Goal: Task Accomplishment & Management: Complete application form

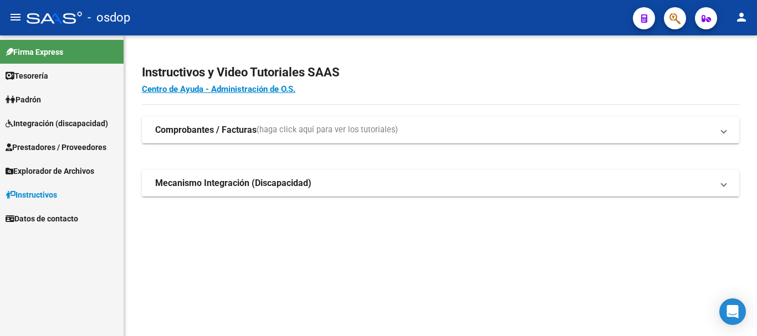
click at [67, 151] on span "Prestadores / Proveedores" at bounding box center [56, 147] width 101 height 12
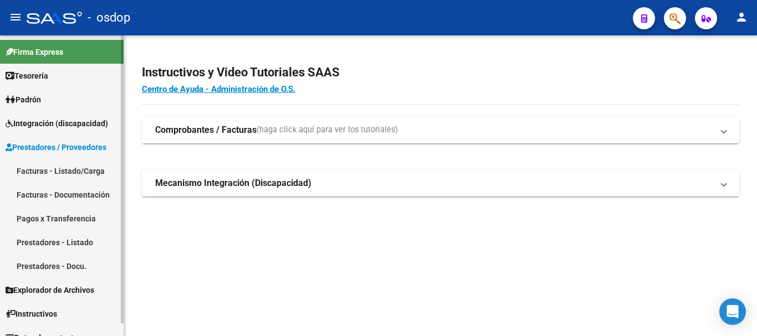
click at [70, 168] on link "Facturas - Listado/Carga" at bounding box center [62, 171] width 124 height 24
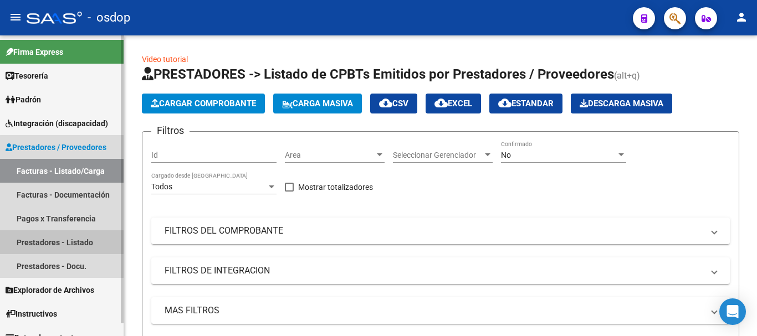
click at [74, 243] on link "Prestadores - Listado" at bounding box center [62, 243] width 124 height 24
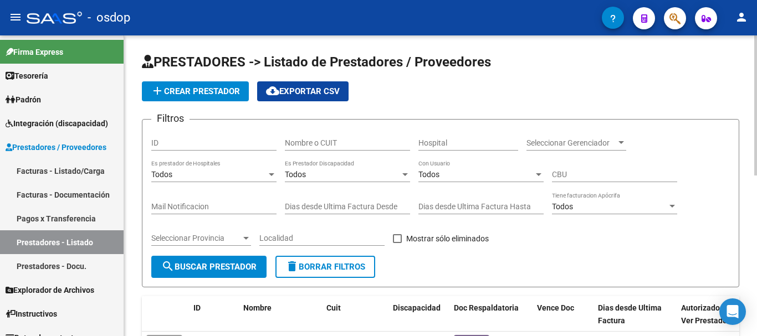
click at [321, 145] on input "Nombre o CUIT" at bounding box center [347, 143] width 125 height 9
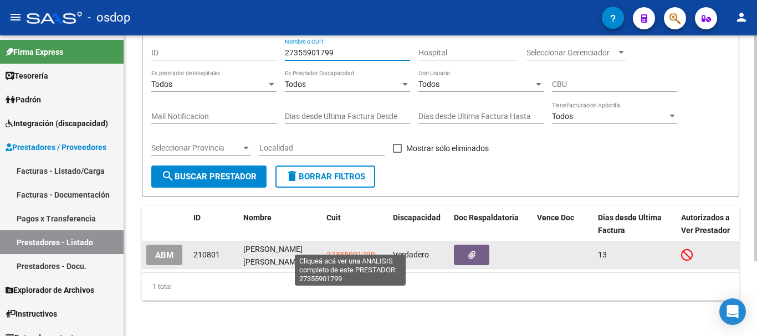
type input "27355901799"
click at [356, 251] on span "27355901799" at bounding box center [350, 255] width 49 height 9
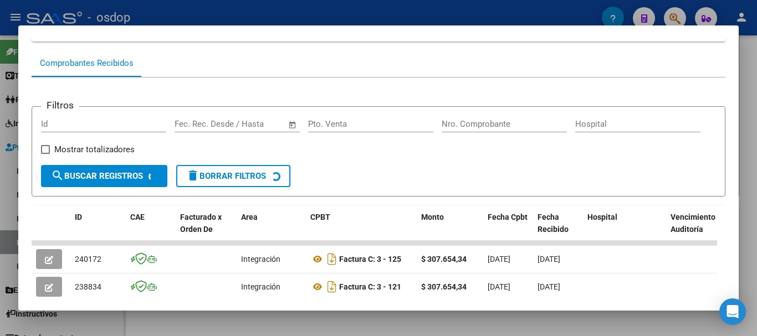
scroll to position [192, 0]
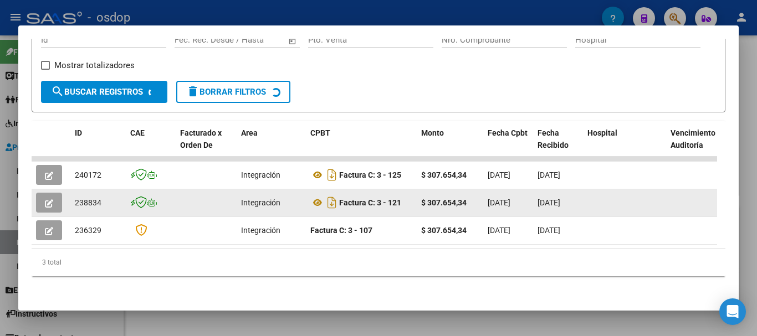
click at [48, 200] on icon "button" at bounding box center [49, 204] width 8 height 8
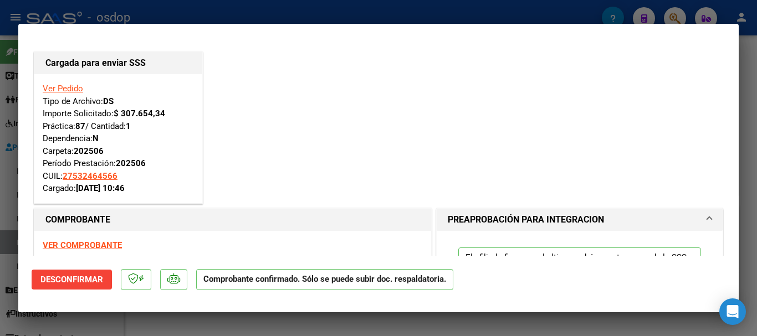
click at [203, 322] on div at bounding box center [378, 168] width 757 height 336
type input "$ 0,00"
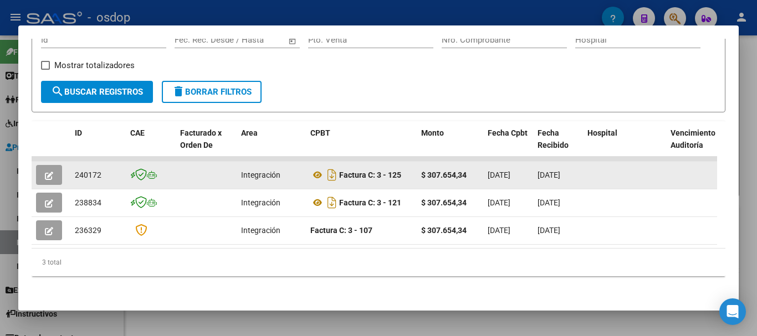
click at [59, 171] on button "button" at bounding box center [49, 175] width 26 height 20
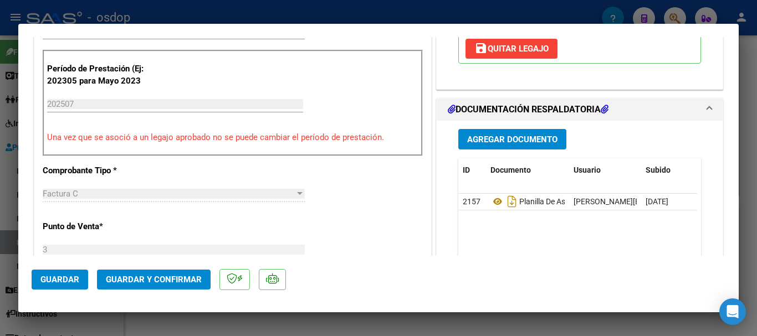
scroll to position [499, 0]
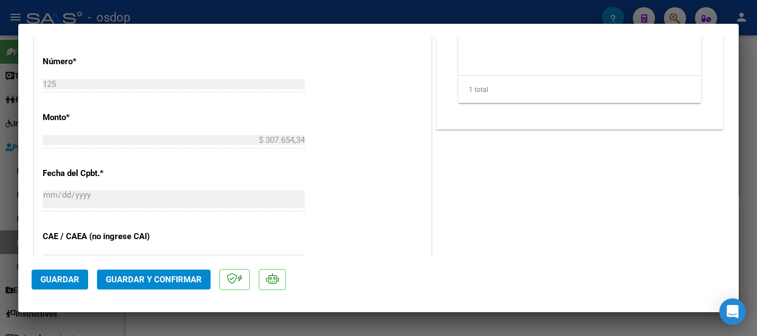
click at [209, 323] on div at bounding box center [378, 168] width 757 height 336
type input "$ 0,00"
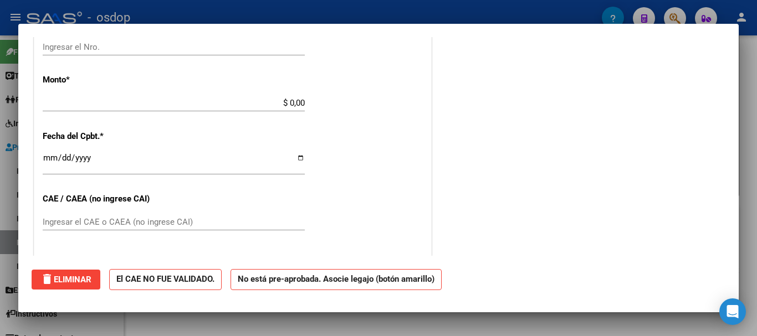
scroll to position [0, 0]
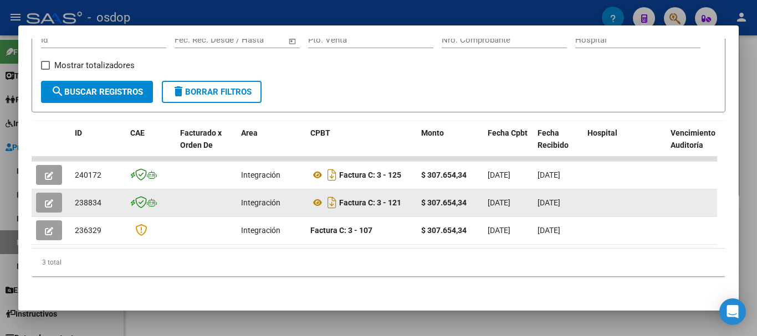
click at [53, 203] on button "button" at bounding box center [49, 203] width 26 height 20
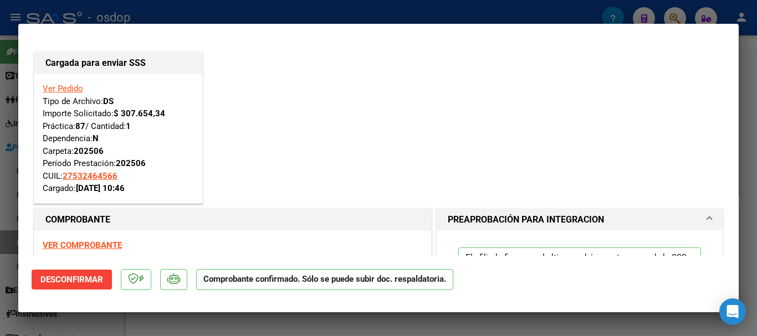
click at [234, 14] on div at bounding box center [378, 168] width 757 height 336
type input "$ 0,00"
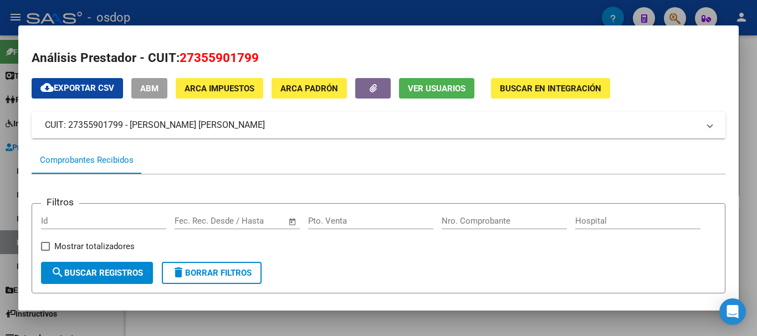
click at [286, 14] on div at bounding box center [378, 168] width 757 height 336
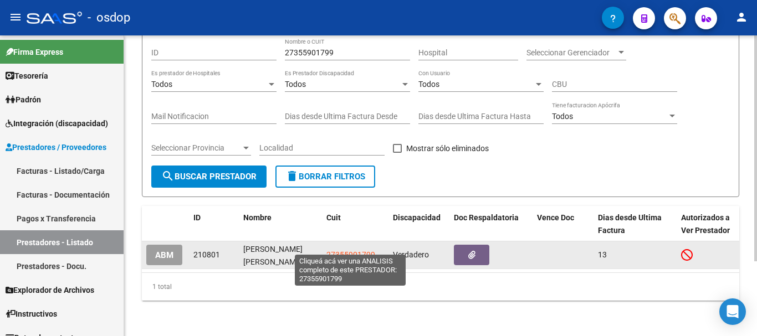
click at [344, 251] on span "27355901799" at bounding box center [350, 255] width 49 height 9
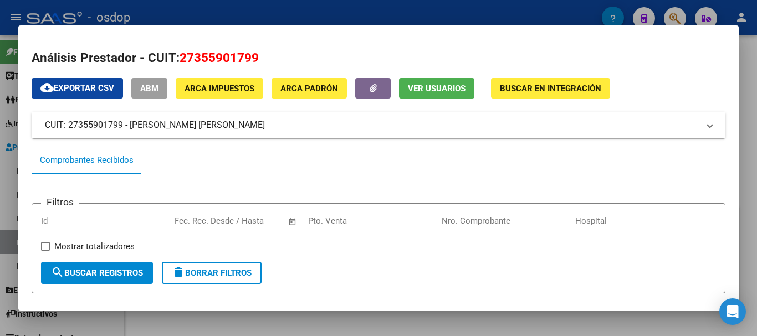
click at [238, 318] on div at bounding box center [378, 168] width 757 height 336
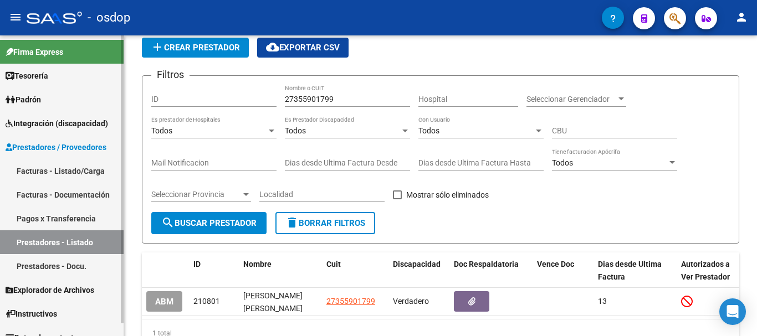
scroll to position [13, 0]
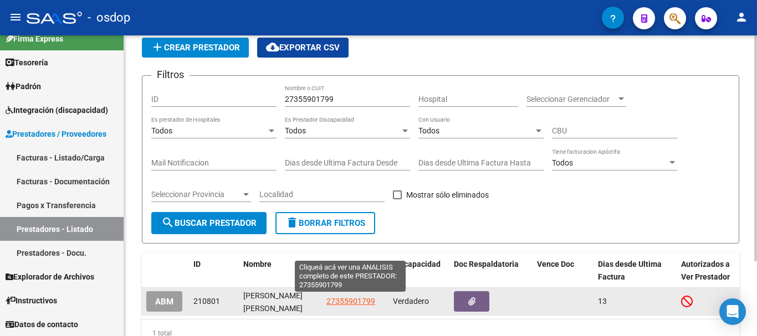
click at [343, 298] on span "27355901799" at bounding box center [350, 301] width 49 height 9
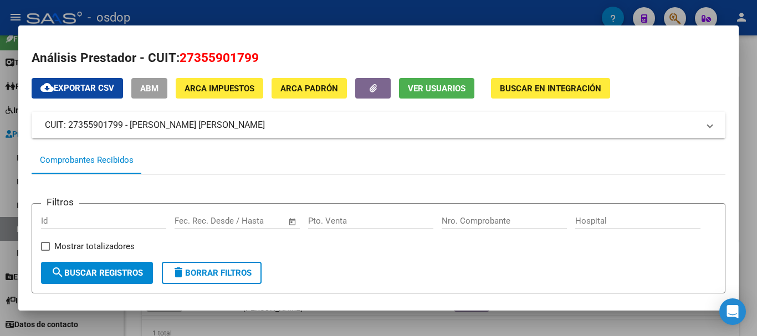
scroll to position [192, 0]
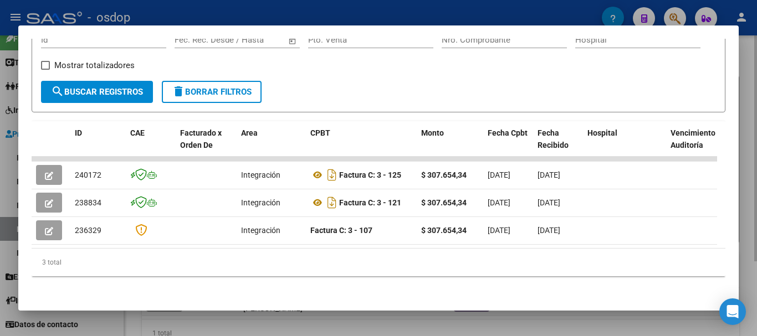
click at [347, 316] on div at bounding box center [378, 168] width 757 height 336
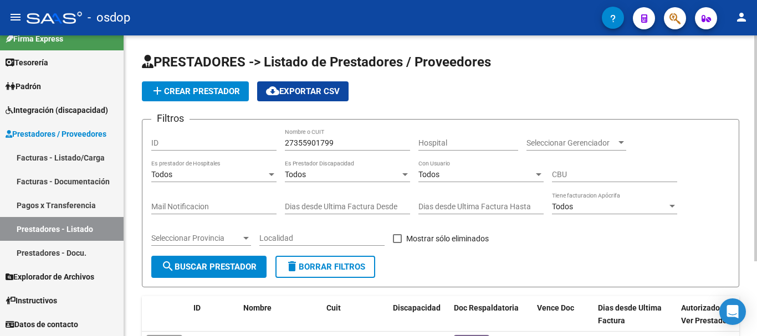
scroll to position [99, 0]
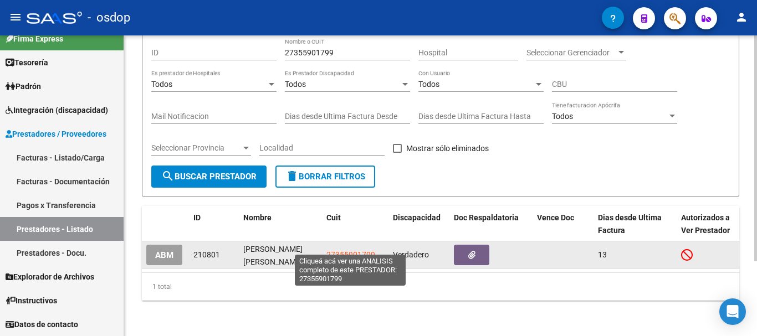
click at [352, 251] on span "27355901799" at bounding box center [350, 255] width 49 height 9
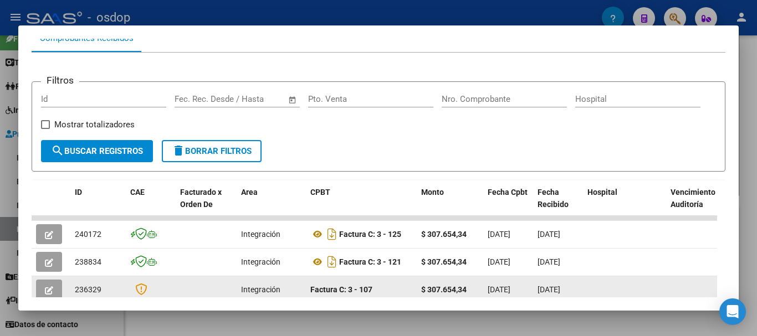
scroll to position [177, 0]
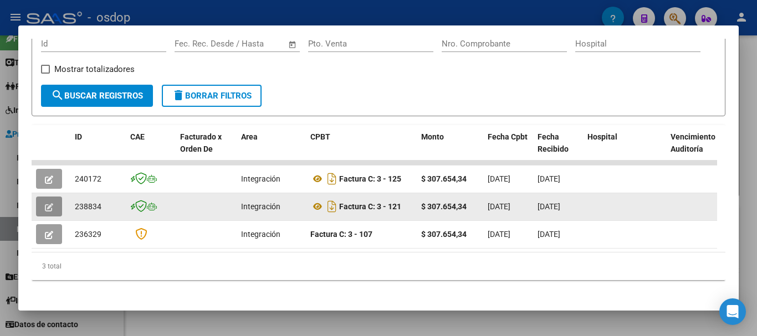
click at [43, 212] on button "button" at bounding box center [49, 207] width 26 height 20
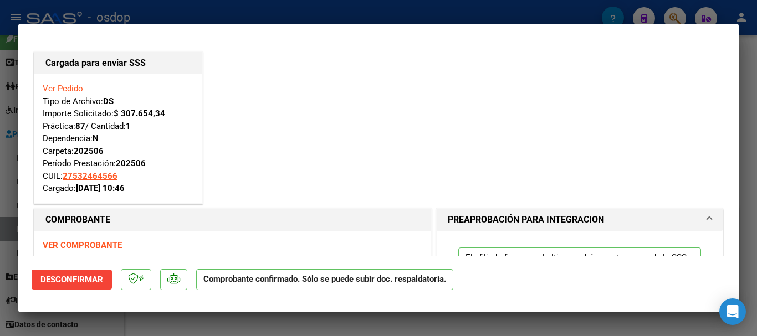
click at [304, 320] on div at bounding box center [378, 168] width 757 height 336
type input "$ 0,00"
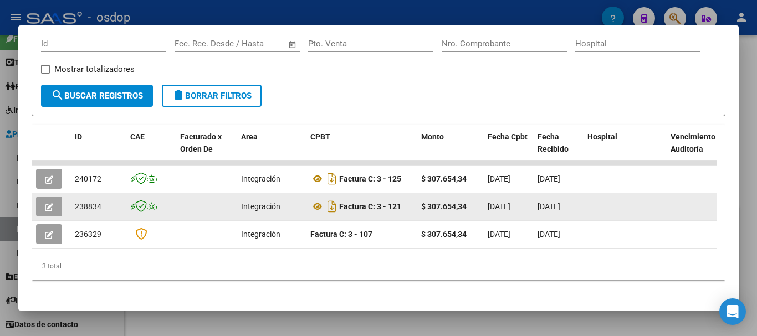
click at [53, 210] on button "button" at bounding box center [49, 207] width 26 height 20
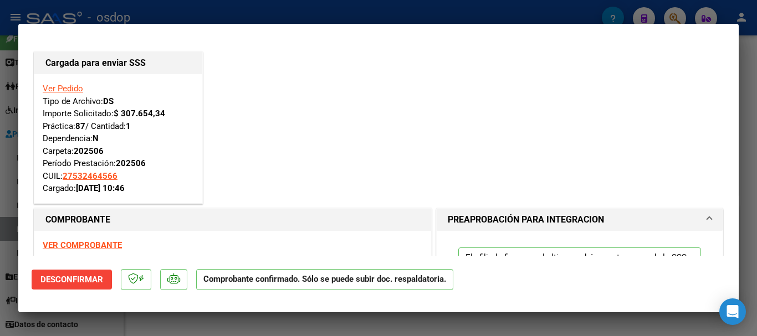
drag, startPoint x: 79, startPoint y: 190, endPoint x: 148, endPoint y: 188, distance: 68.7
click at [148, 188] on div "Ver Pedido Tipo de Archivo: DS Importe Solicitado: $ 307.654,34 Práctica: 87 / …" at bounding box center [118, 139] width 151 height 113
click at [426, 12] on div at bounding box center [378, 168] width 757 height 336
type input "$ 0,00"
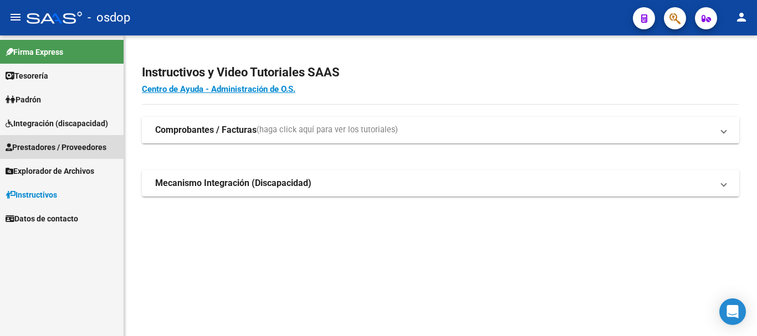
click at [93, 149] on span "Prestadores / Proveedores" at bounding box center [56, 147] width 101 height 12
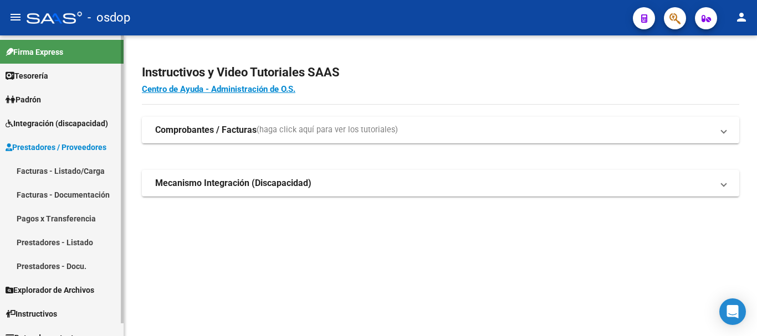
click at [83, 167] on link "Facturas - Listado/Carga" at bounding box center [62, 171] width 124 height 24
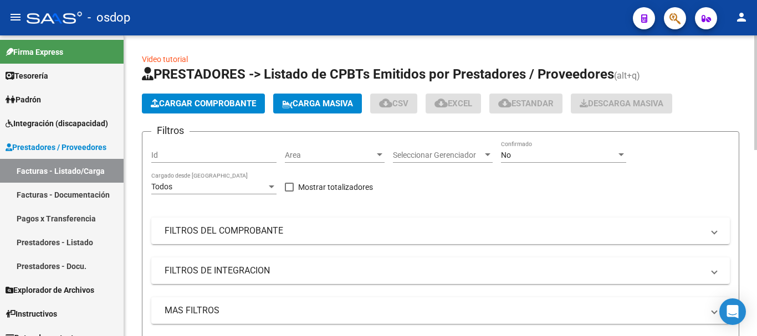
scroll to position [166, 0]
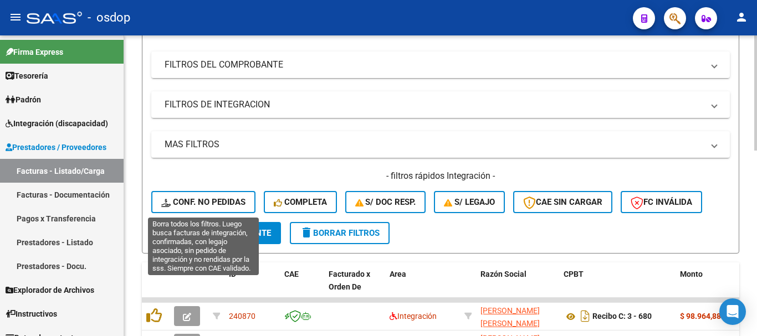
click at [212, 202] on span "Conf. no pedidas" at bounding box center [203, 202] width 84 height 10
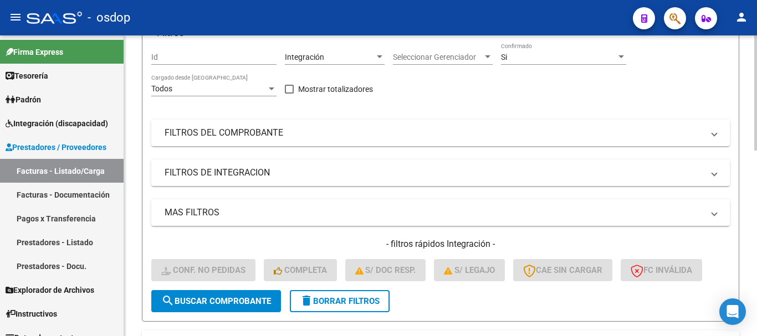
scroll to position [0, 0]
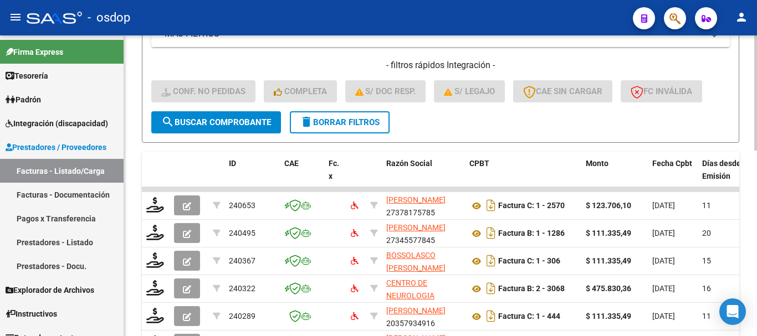
click at [357, 115] on button "delete Borrar Filtros" at bounding box center [340, 122] width 100 height 22
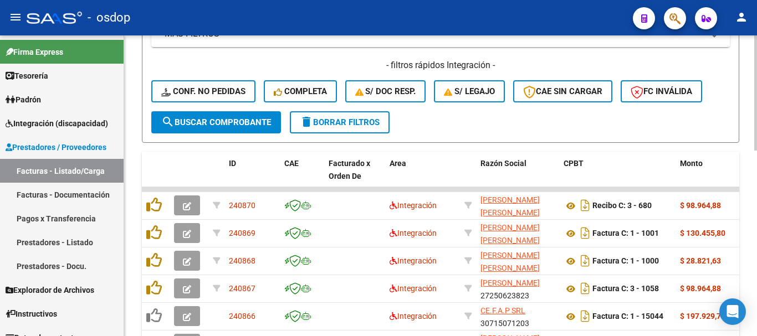
scroll to position [55, 0]
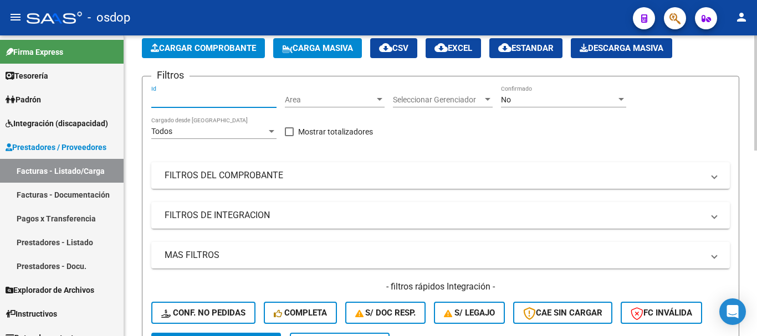
click at [209, 101] on input "Id" at bounding box center [213, 99] width 125 height 9
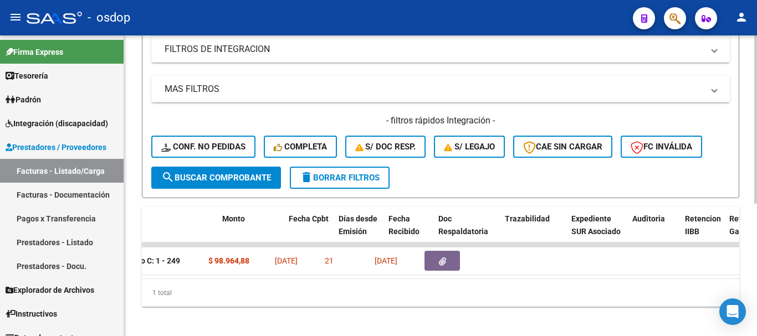
scroll to position [0, 0]
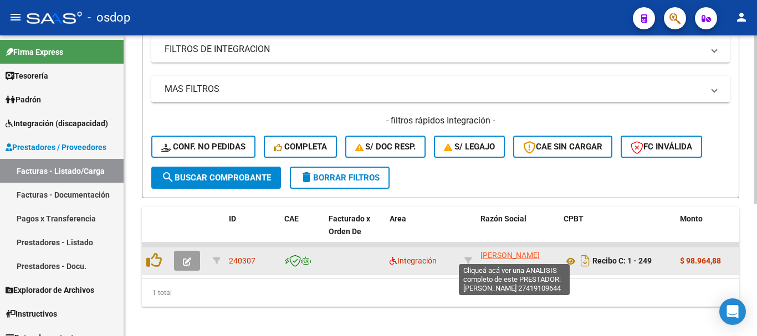
type input "240307"
click at [511, 252] on span "MENTASTI YAZMIN" at bounding box center [510, 255] width 59 height 9
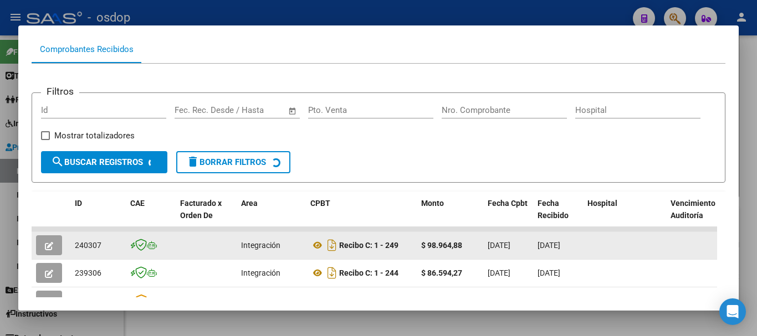
scroll to position [267, 0]
